Goal: Find specific page/section: Find specific page/section

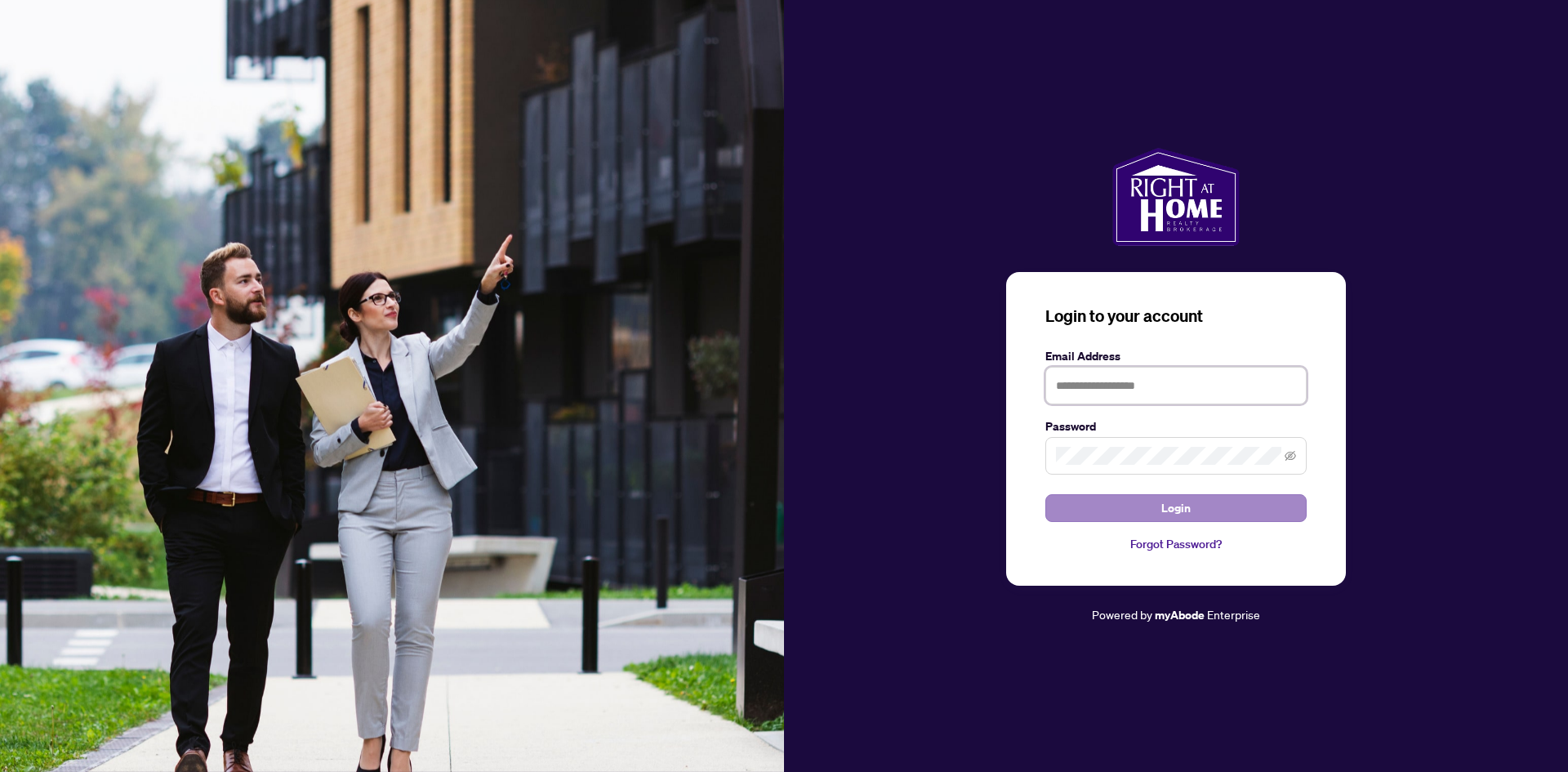
type input "**********"
click at [1152, 515] on button "Login" at bounding box center [1176, 508] width 261 height 28
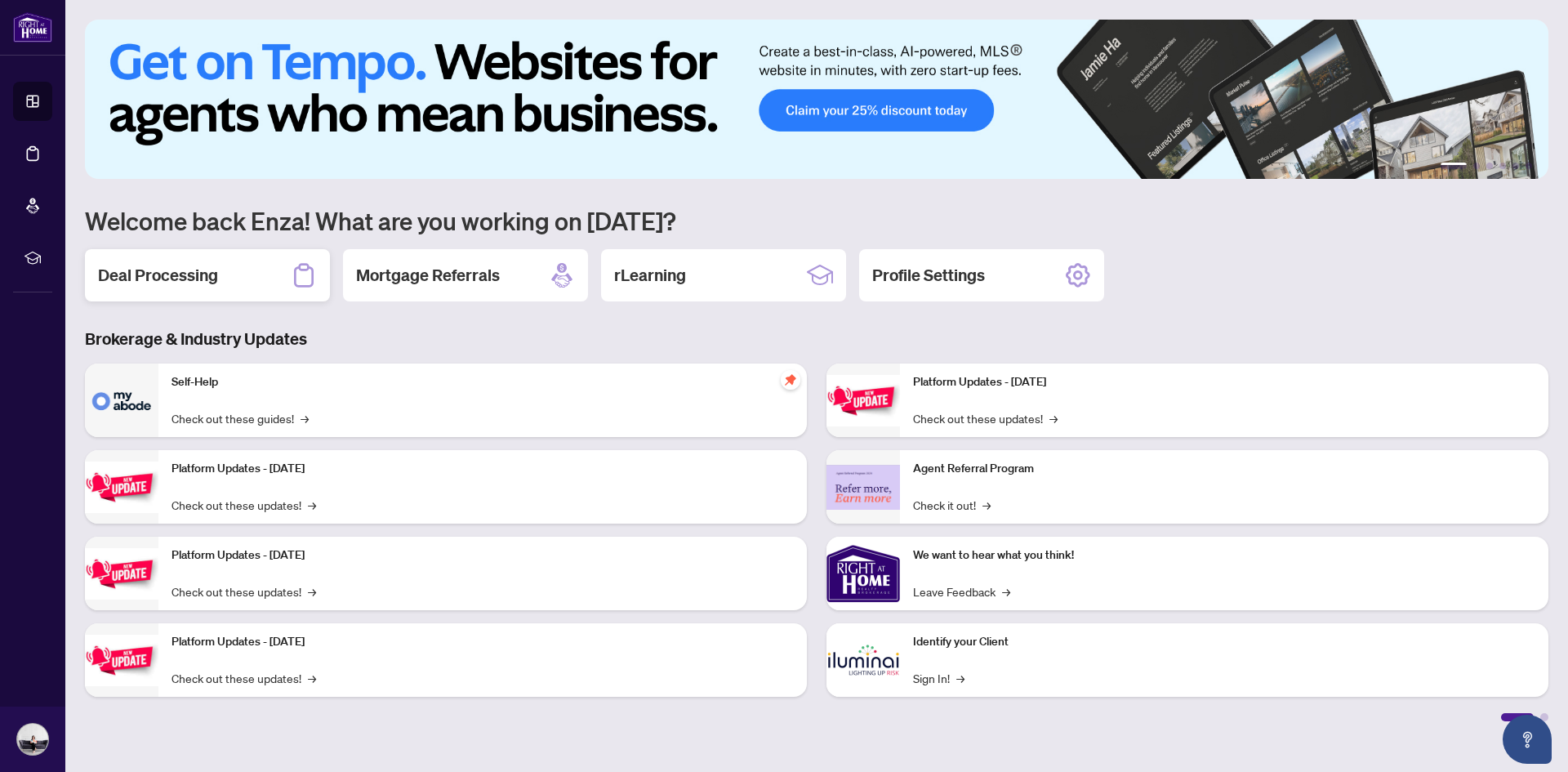
click at [193, 280] on h2 "Deal Processing" at bounding box center [158, 275] width 120 height 23
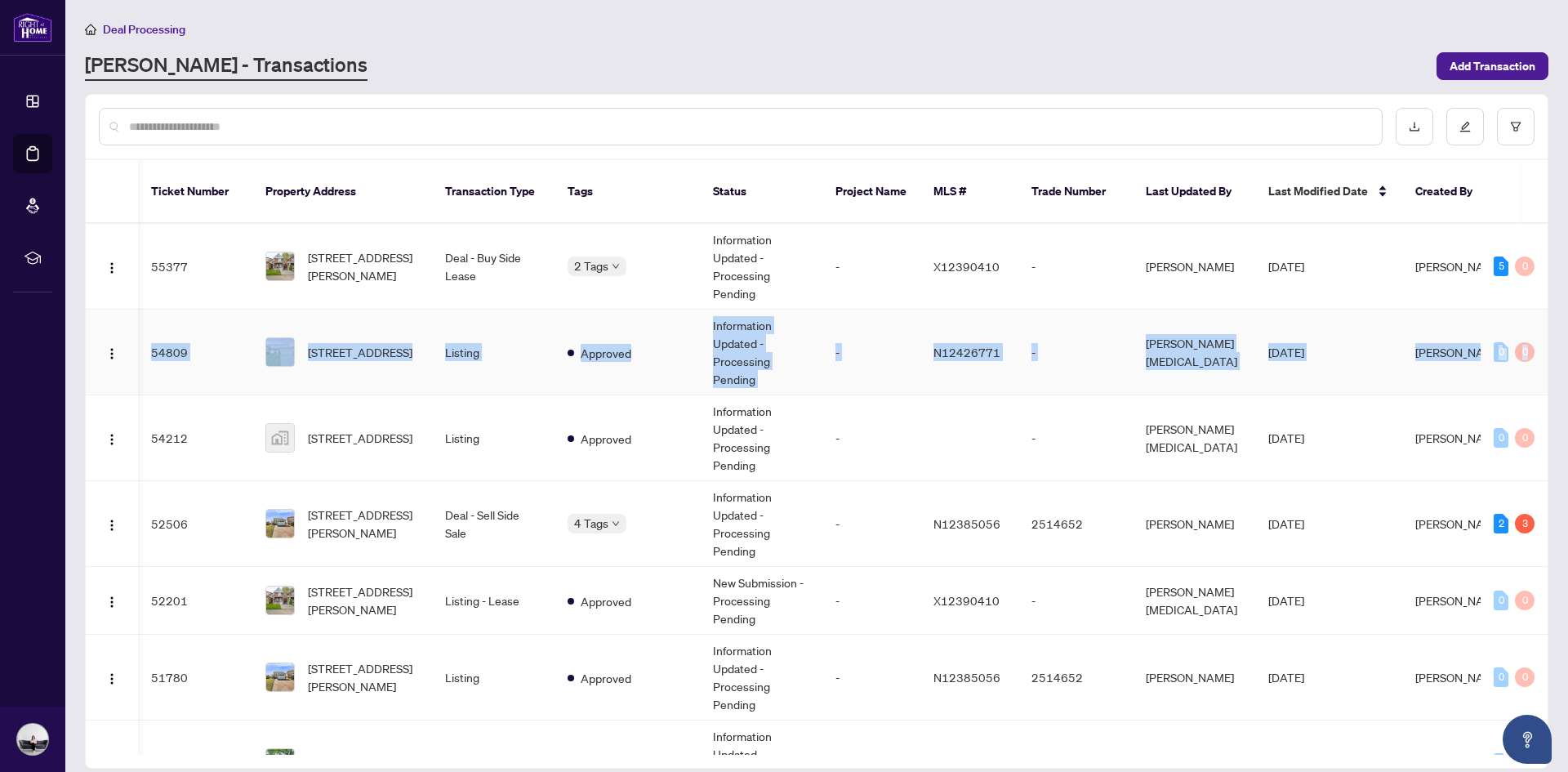
scroll to position [0, 138]
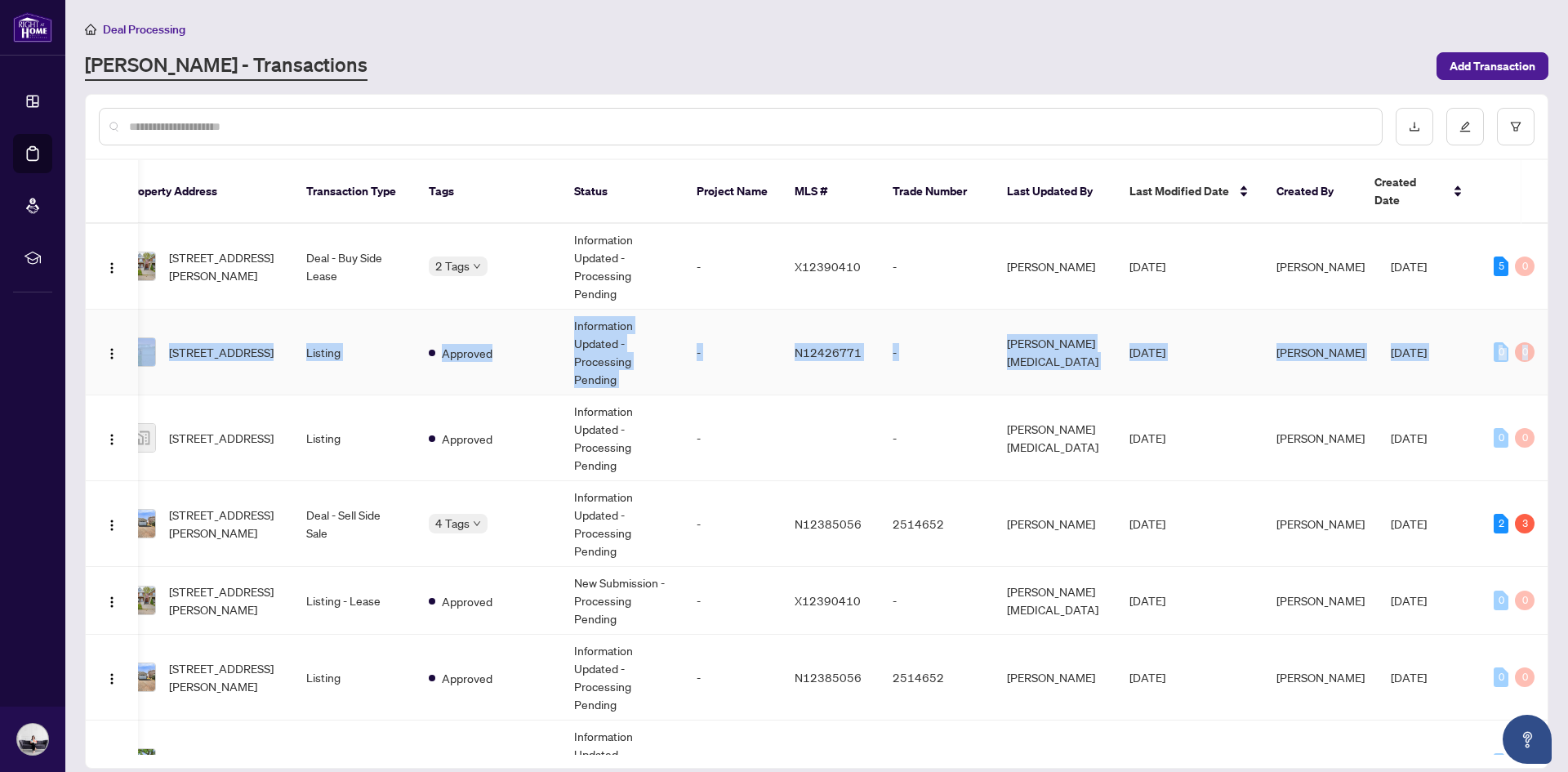
drag, startPoint x: 1542, startPoint y: 261, endPoint x: 1542, endPoint y: 317, distance: 56.0
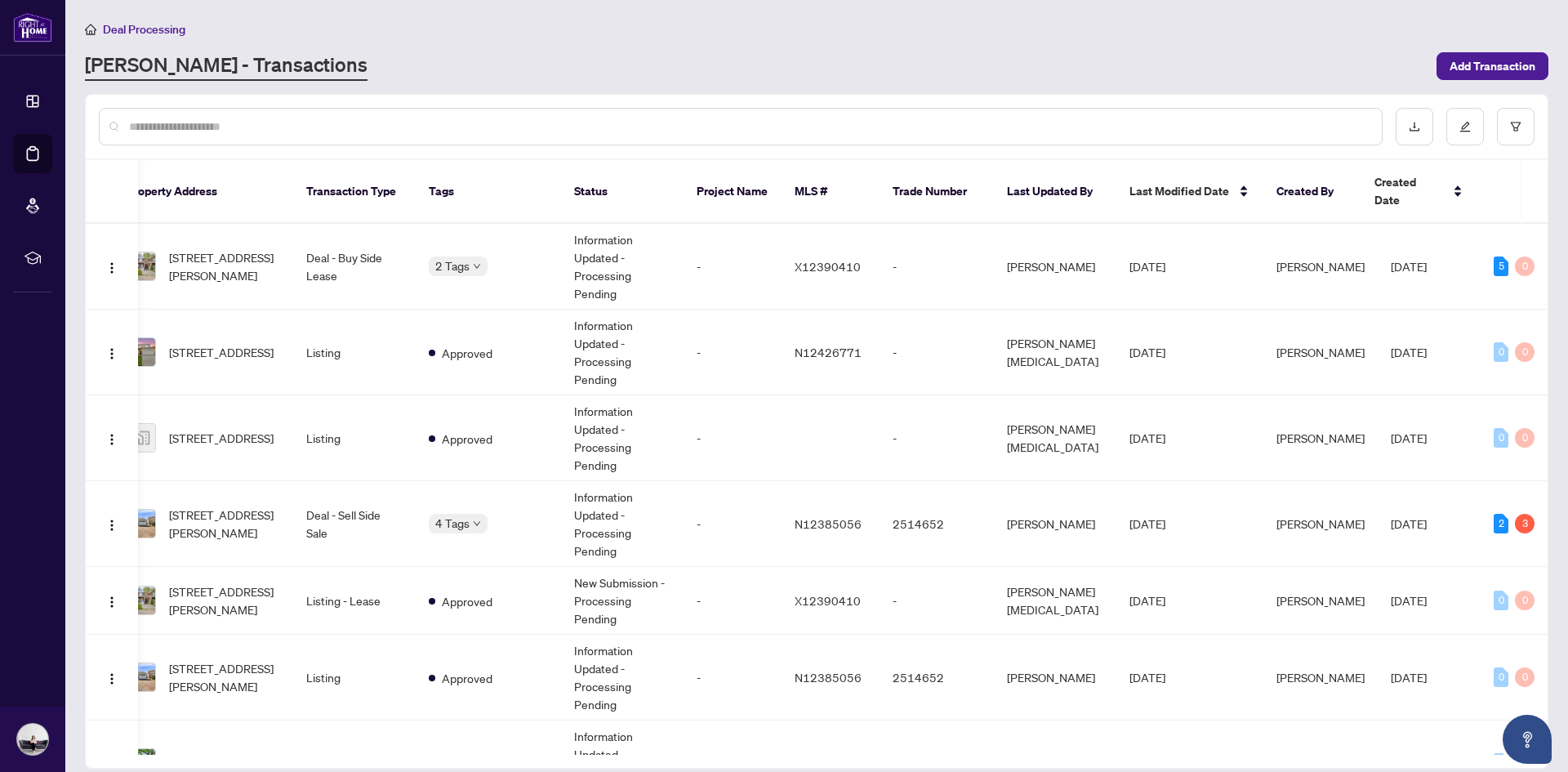
click at [1289, 98] on div at bounding box center [817, 127] width 1462 height 64
drag, startPoint x: 1542, startPoint y: 245, endPoint x: 1542, endPoint y: 288, distance: 43.0
click at [1542, 286] on td "5 0" at bounding box center [1514, 266] width 67 height 86
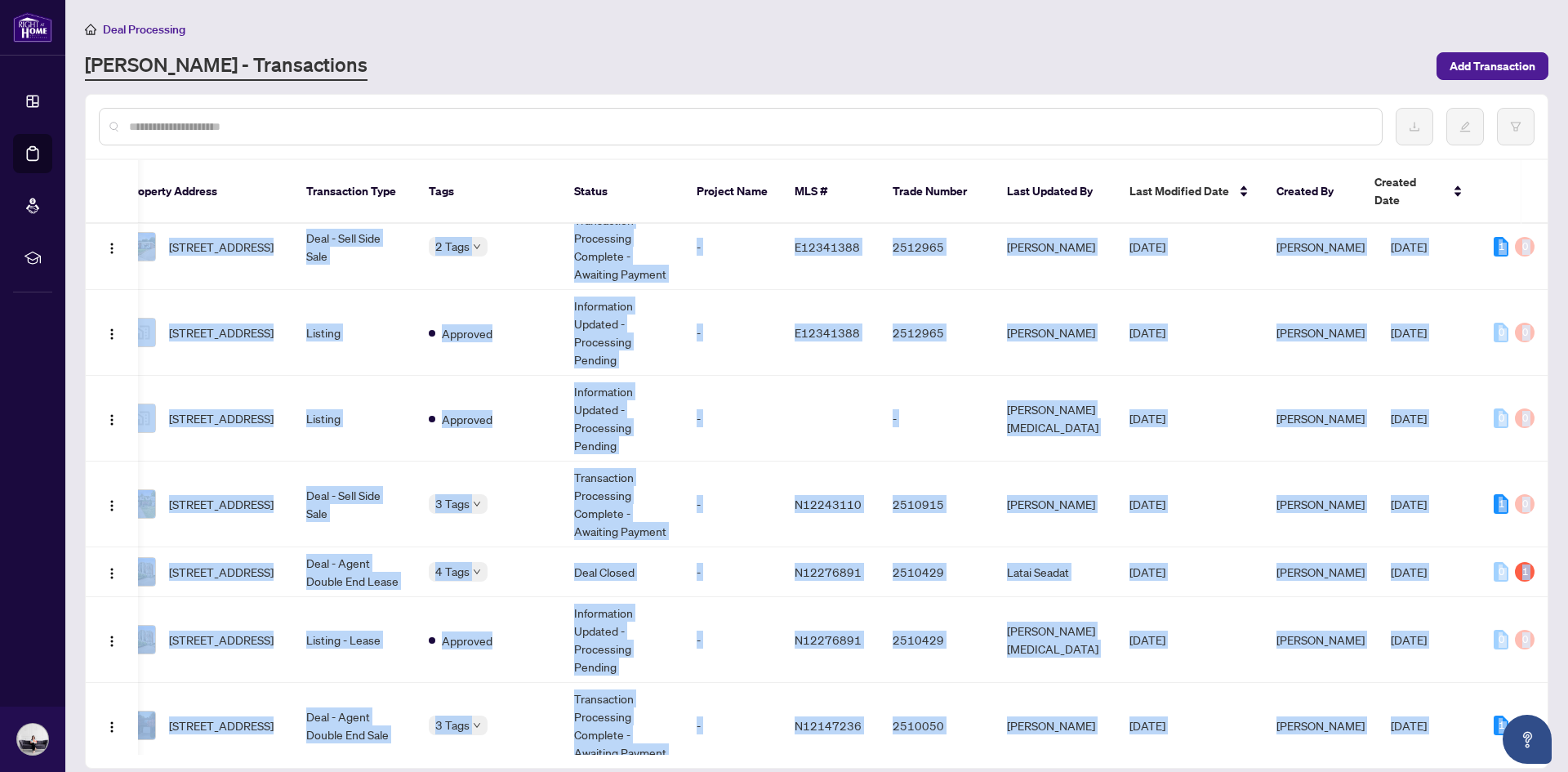
scroll to position [1135, 138]
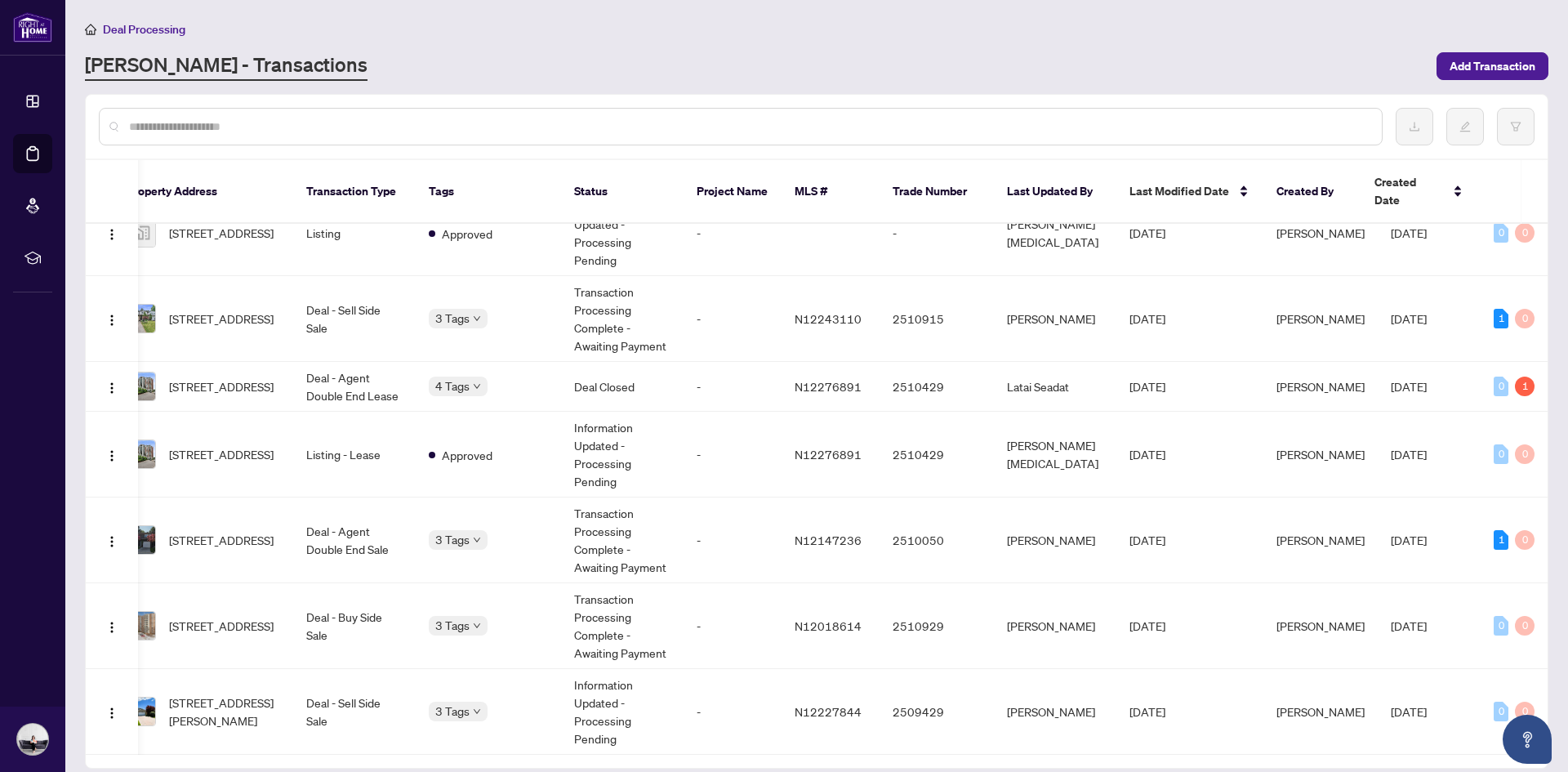
drag, startPoint x: 422, startPoint y: 730, endPoint x: 206, endPoint y: 700, distance: 218.1
click at [206, 724] on div "Ticket Number Property Address Transaction Type Tags Status Project Name MLS # …" at bounding box center [817, 457] width 1462 height 595
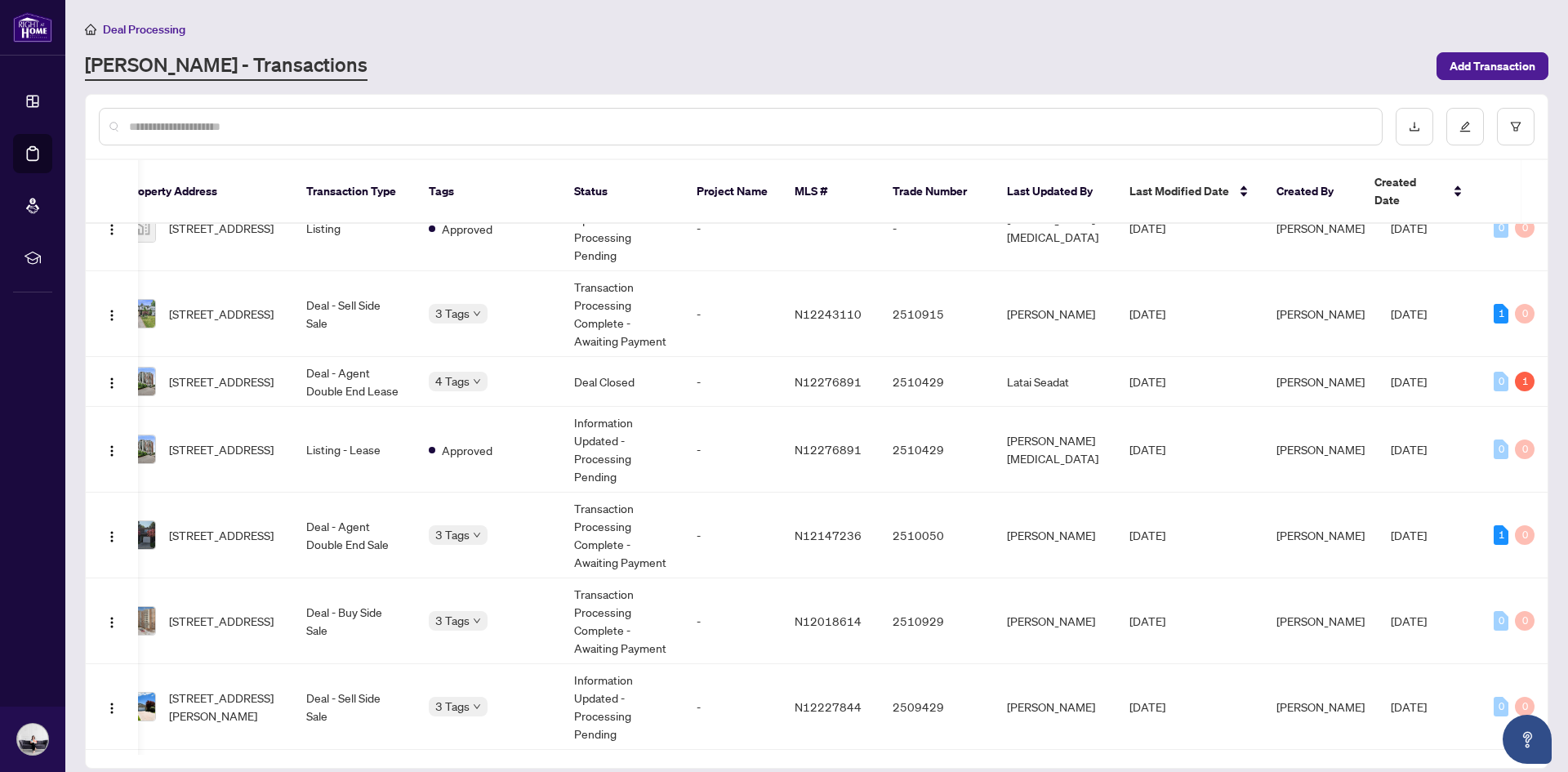
click at [424, 62] on div "[PERSON_NAME] - Transactions" at bounding box center [756, 66] width 1342 height 30
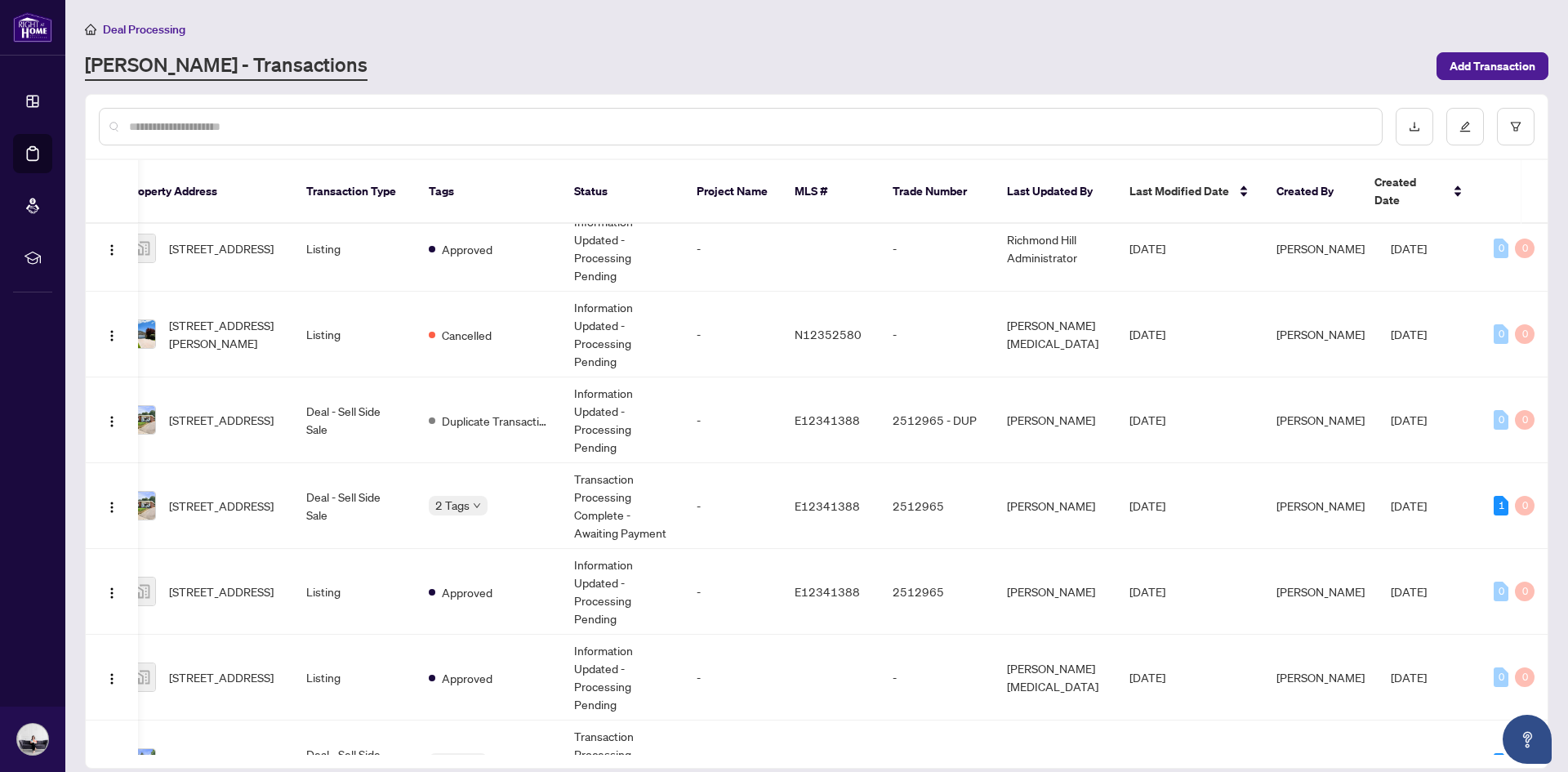
scroll to position [667, 138]
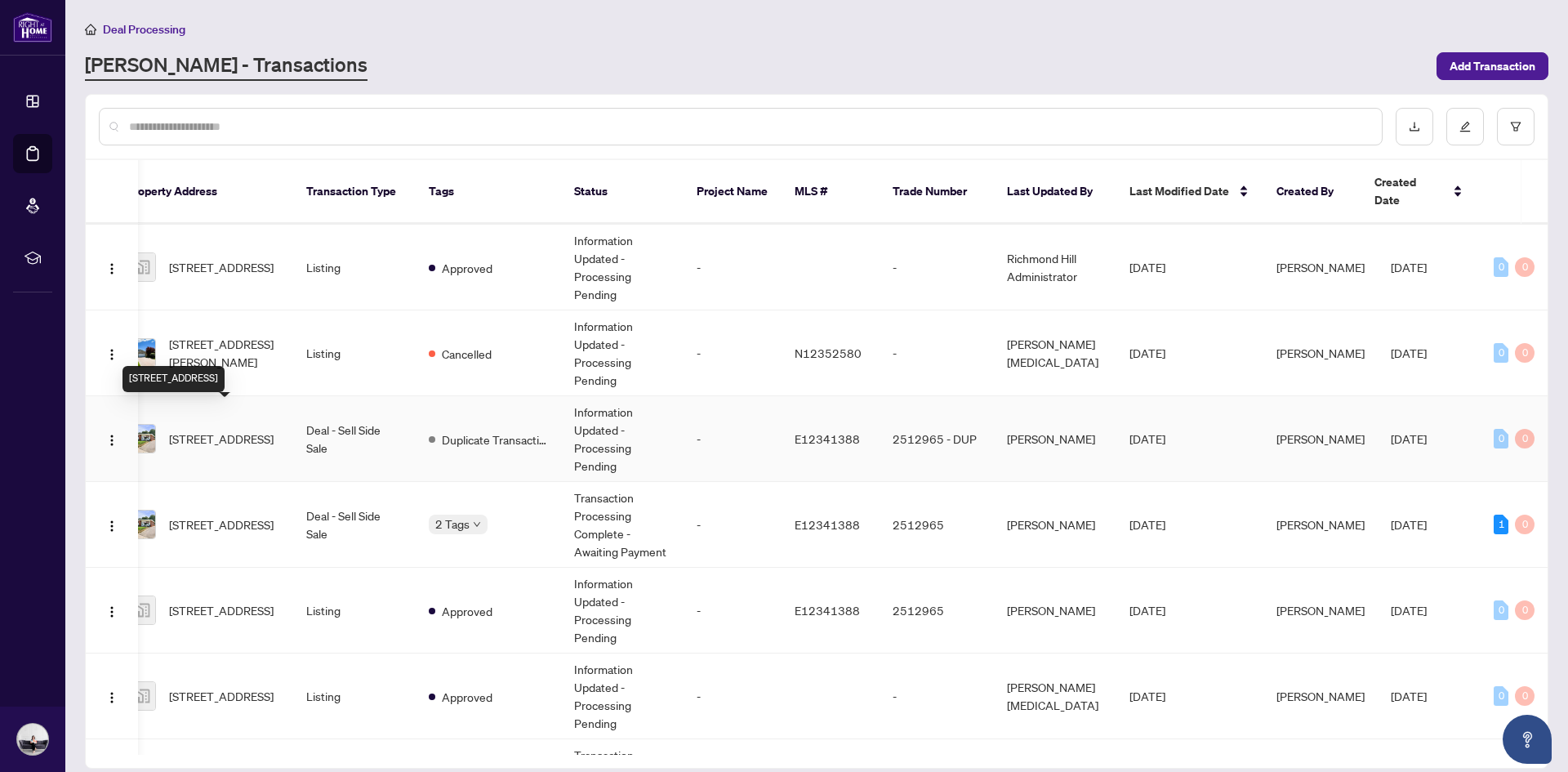
click at [197, 429] on span "[STREET_ADDRESS]" at bounding box center [221, 438] width 105 height 18
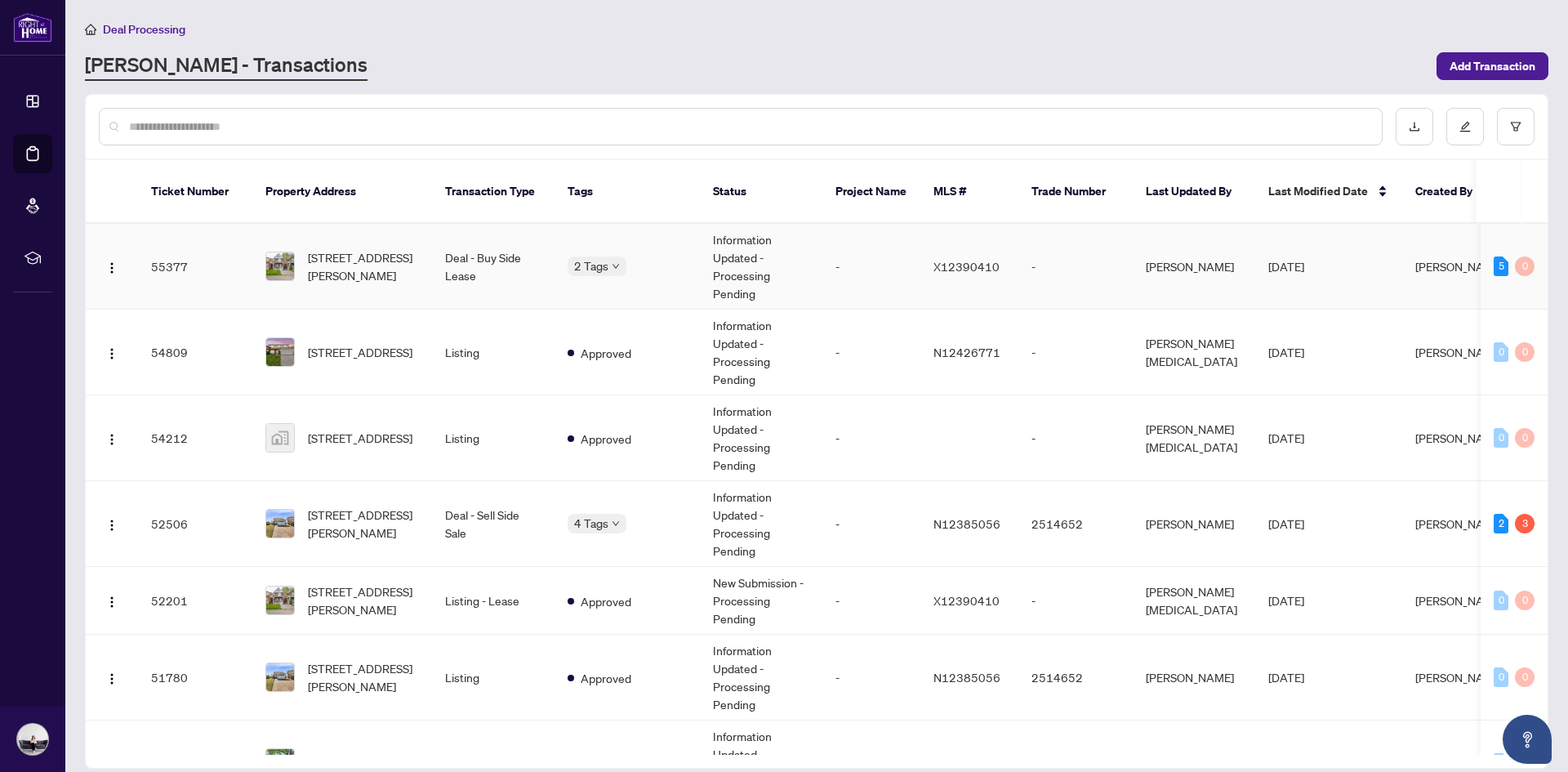
click at [365, 269] on td "[STREET_ADDRESS][PERSON_NAME]" at bounding box center [342, 266] width 179 height 86
